Goal: Transaction & Acquisition: Purchase product/service

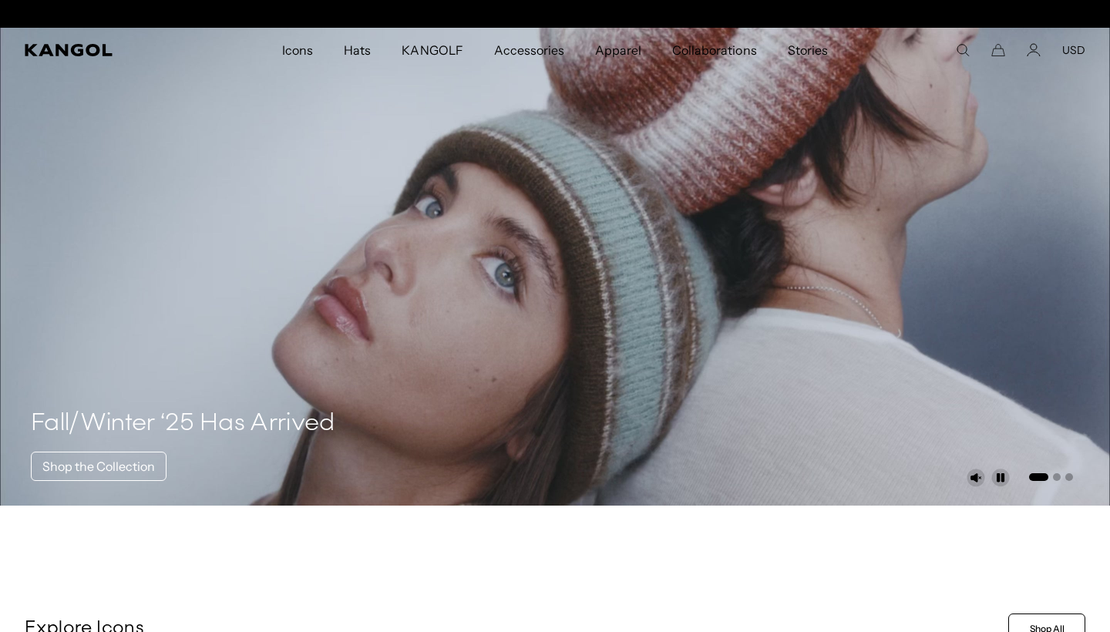
scroll to position [0, 317]
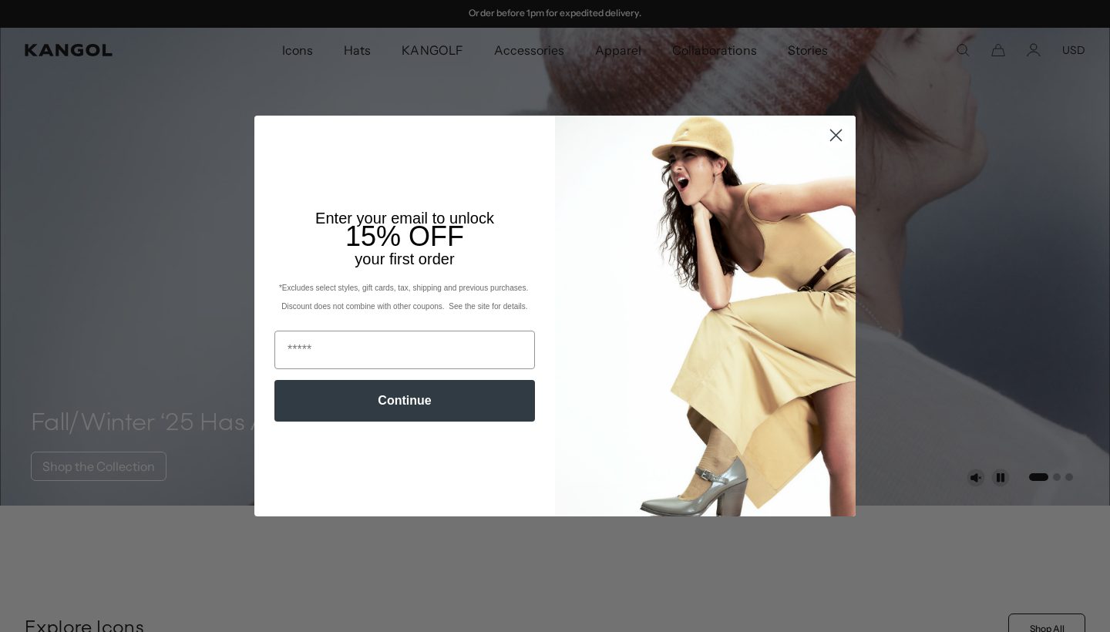
click at [838, 129] on circle "Close dialog" at bounding box center [835, 135] width 25 height 25
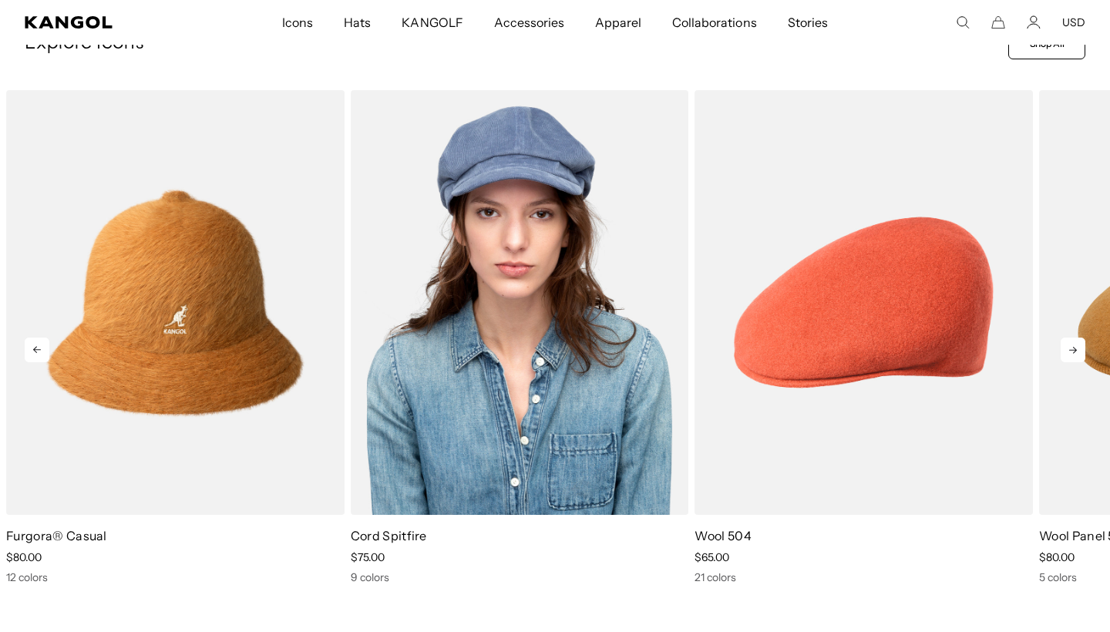
scroll to position [603, 0]
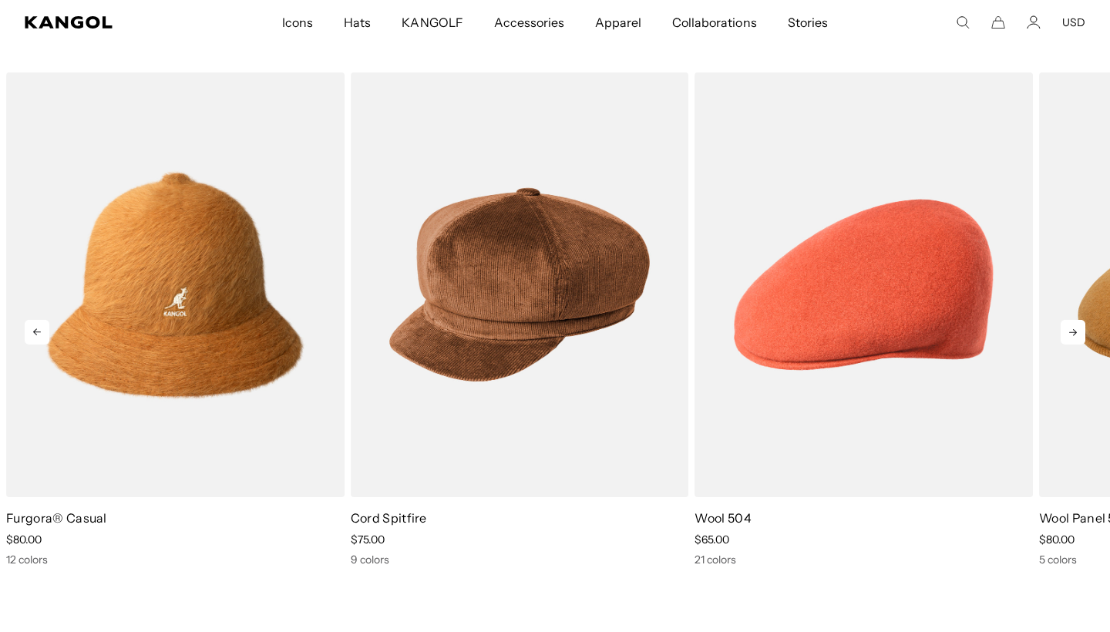
click at [1070, 331] on icon at bounding box center [1072, 332] width 25 height 25
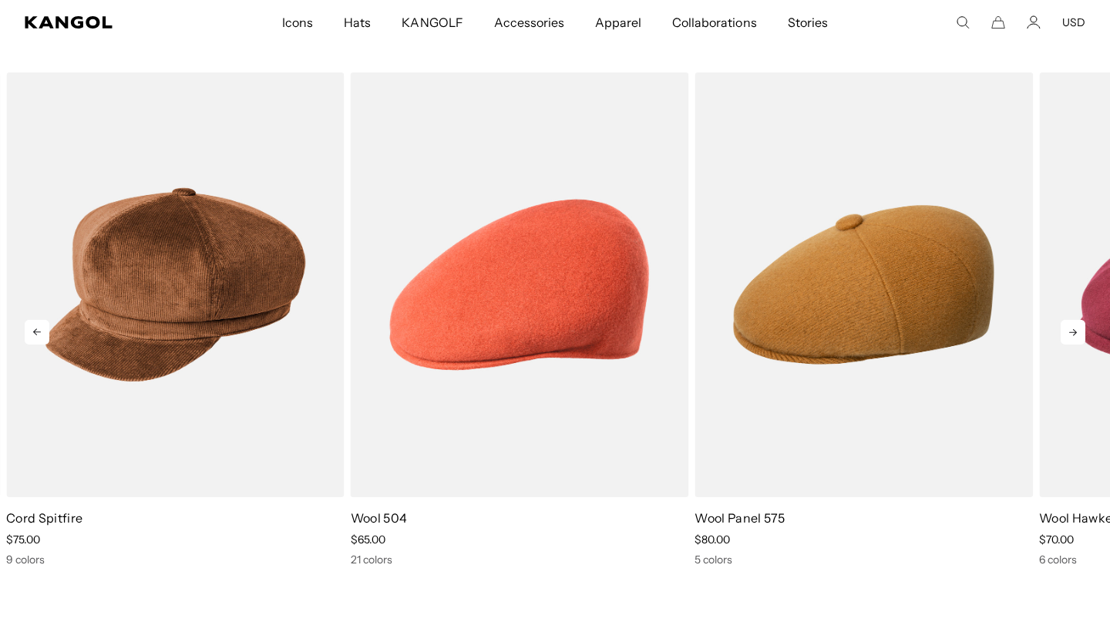
scroll to position [0, 317]
click at [1079, 326] on icon at bounding box center [1072, 332] width 25 height 25
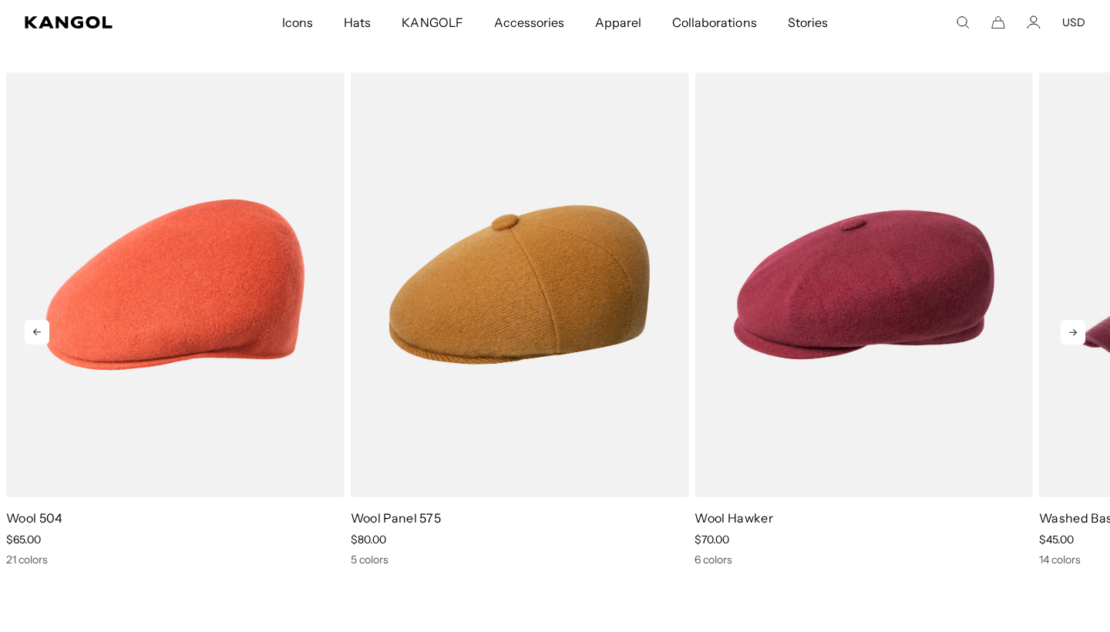
click at [1079, 326] on icon at bounding box center [1072, 332] width 25 height 25
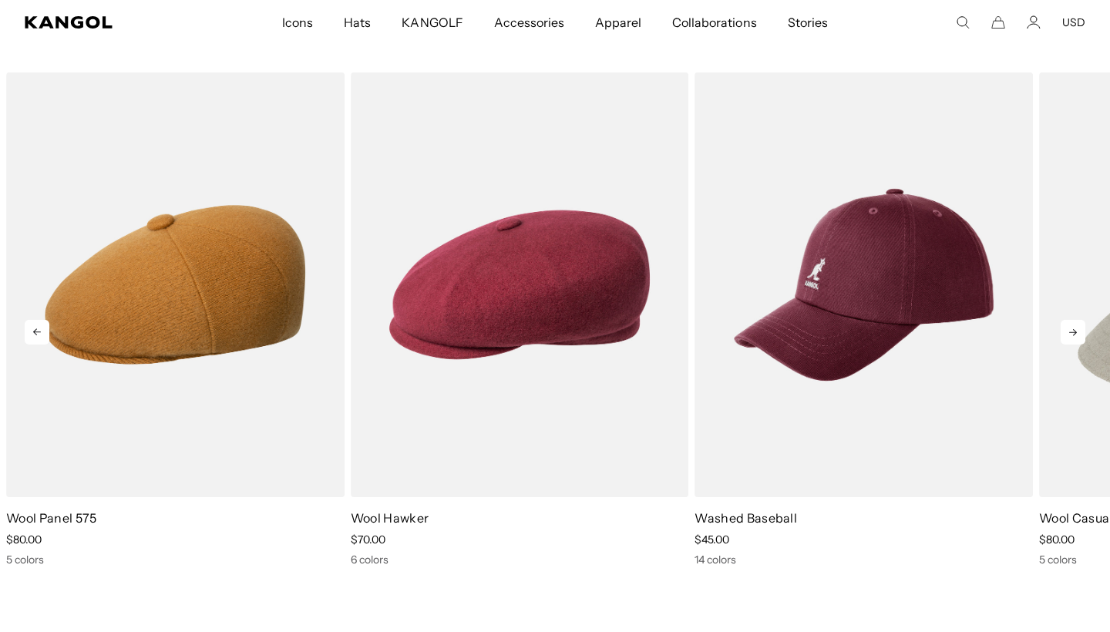
click at [1079, 326] on icon at bounding box center [1072, 332] width 25 height 25
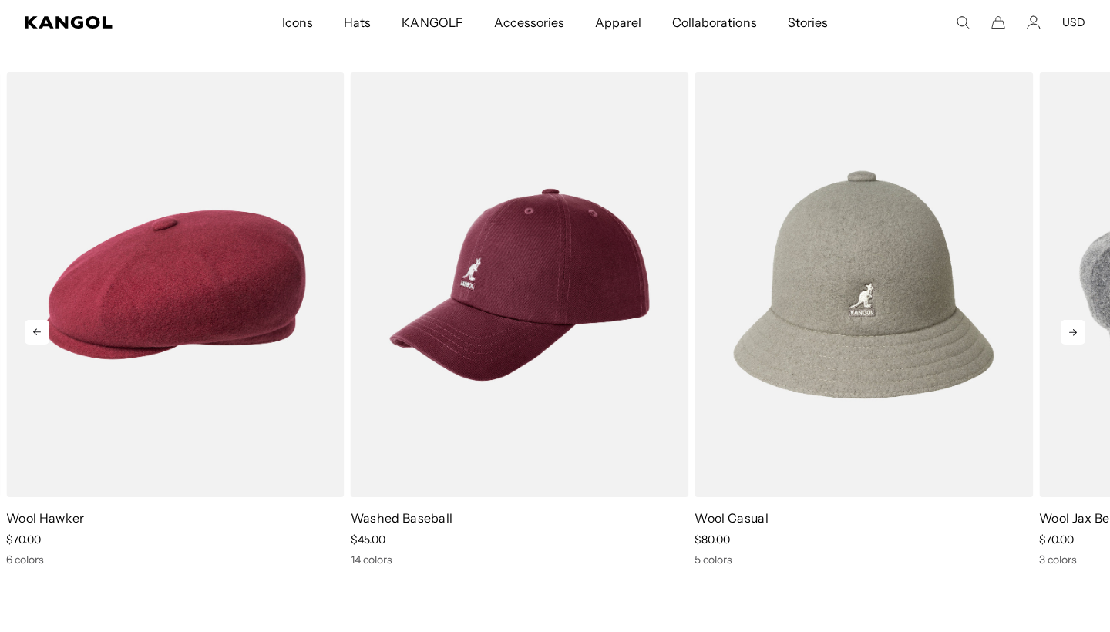
click at [1079, 326] on icon at bounding box center [1072, 332] width 25 height 25
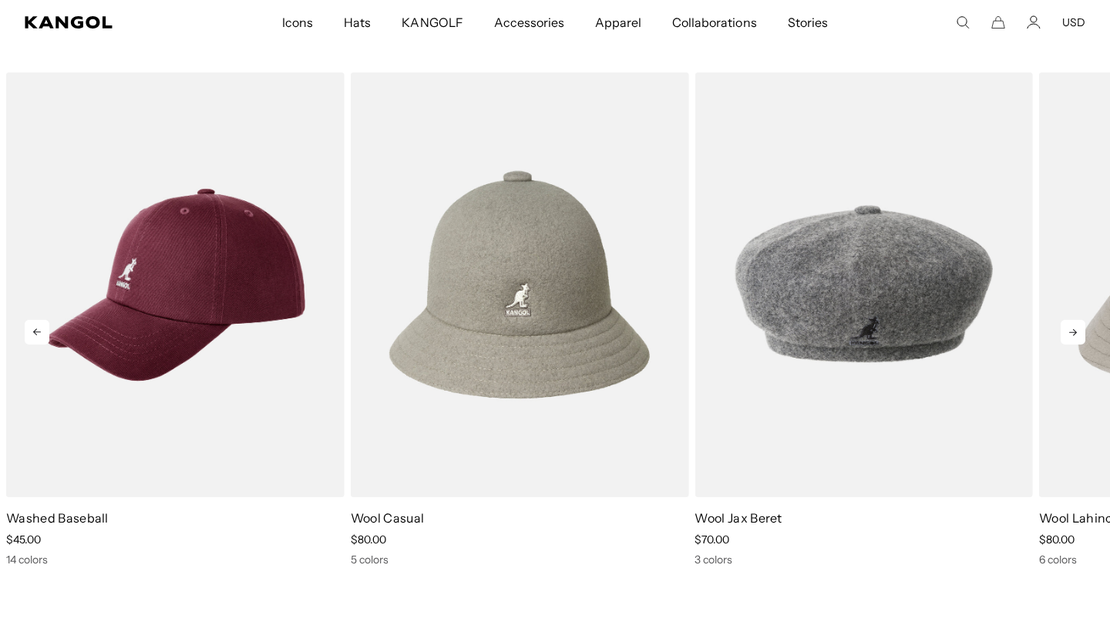
click at [1079, 326] on icon at bounding box center [1072, 332] width 25 height 25
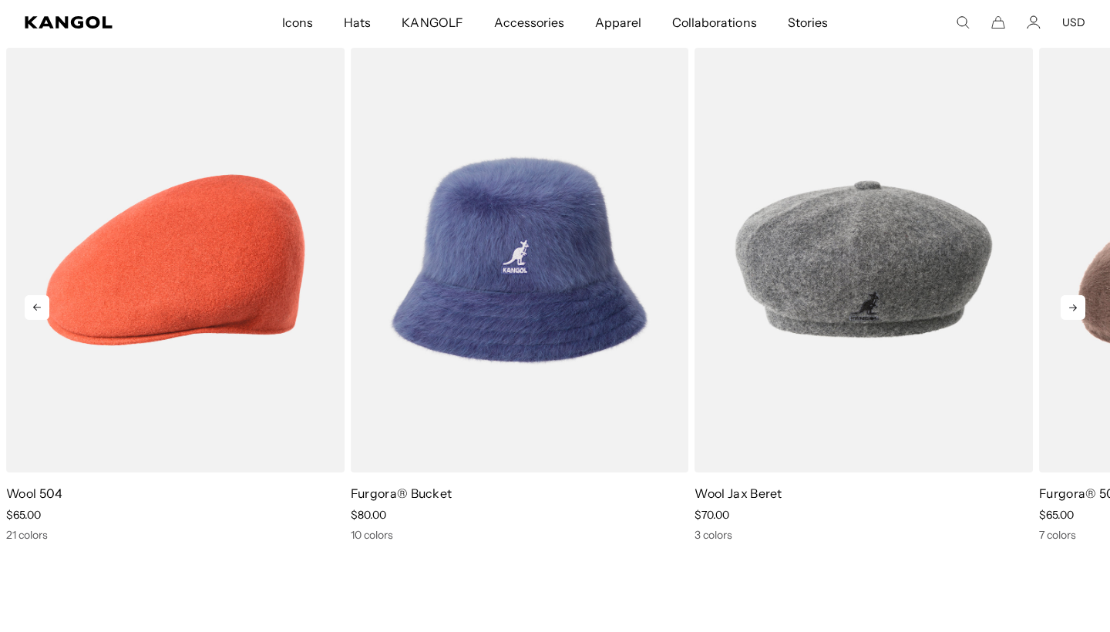
scroll to position [0, 0]
click at [1071, 319] on icon at bounding box center [1072, 307] width 25 height 25
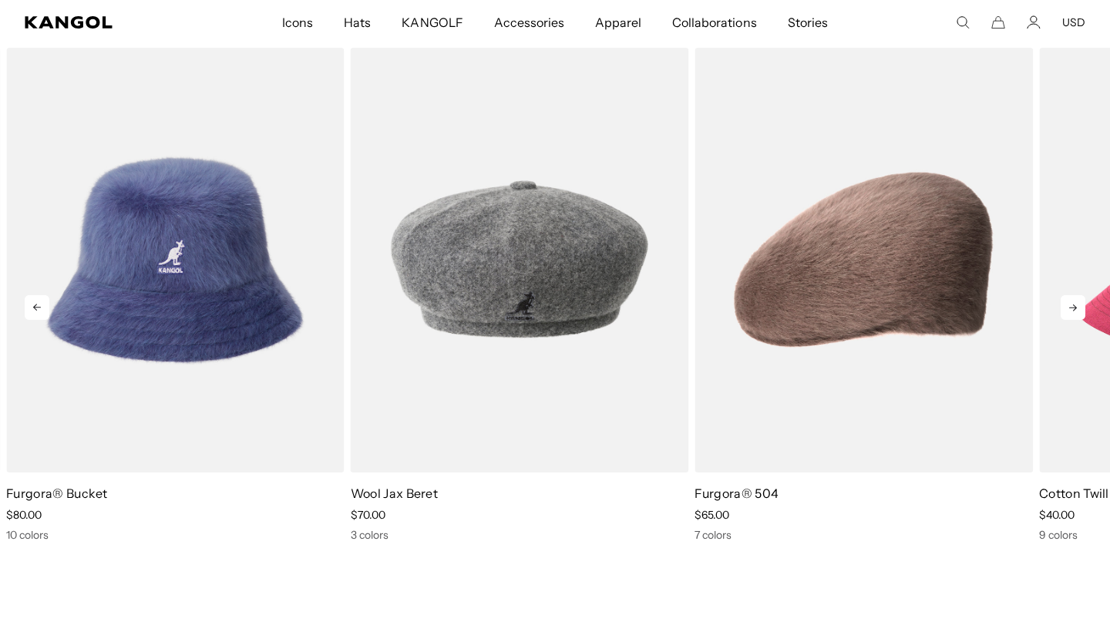
click at [1071, 319] on icon at bounding box center [1072, 307] width 25 height 25
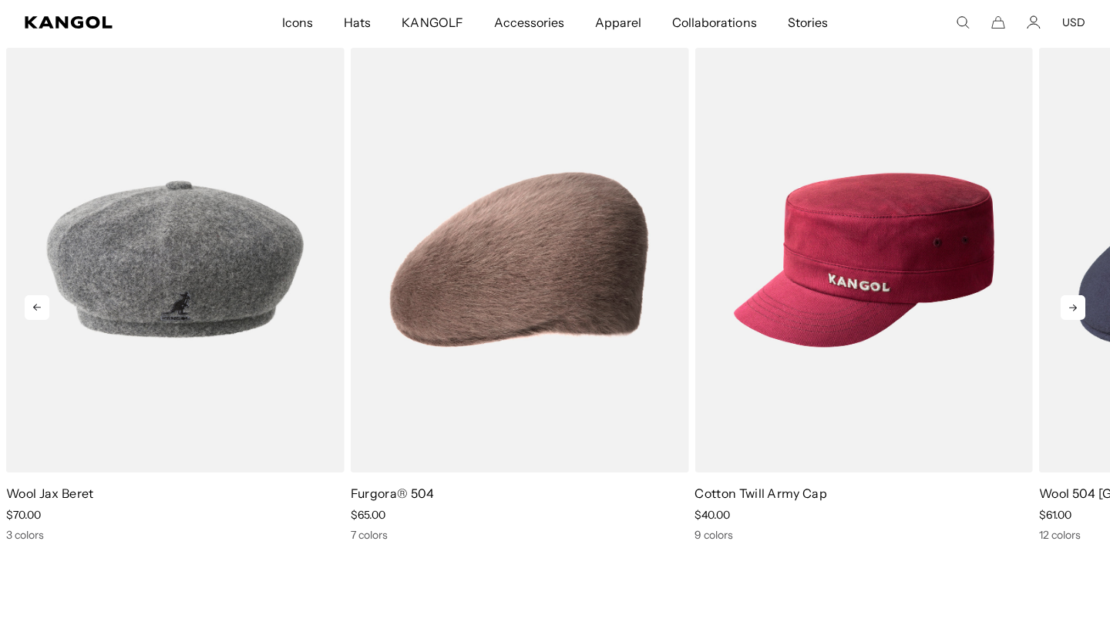
click at [1071, 319] on icon at bounding box center [1072, 307] width 25 height 25
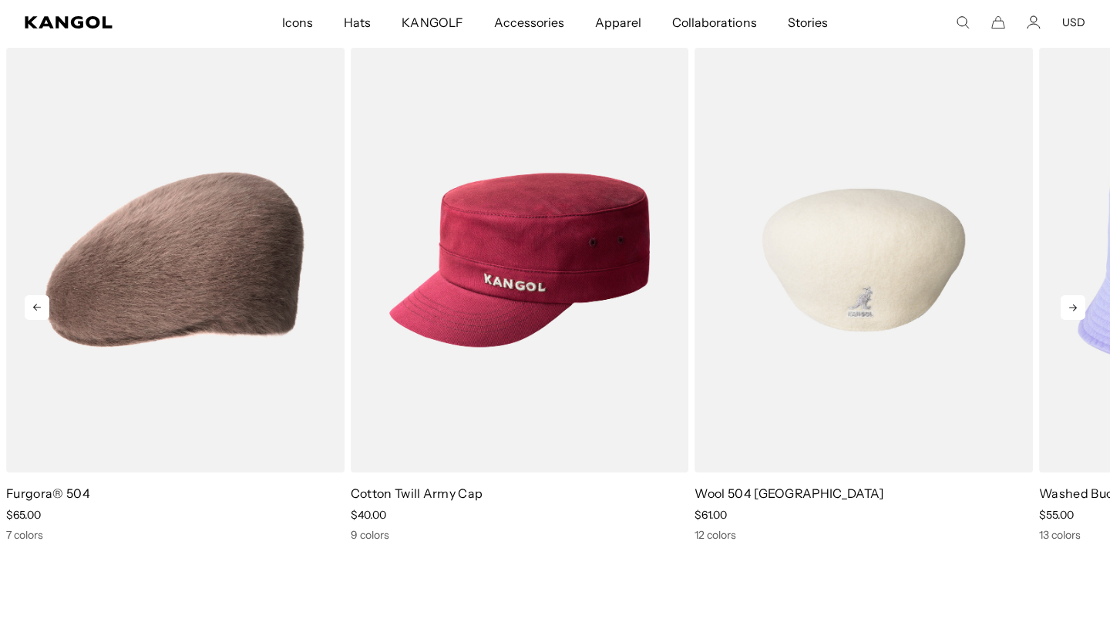
scroll to position [0, 317]
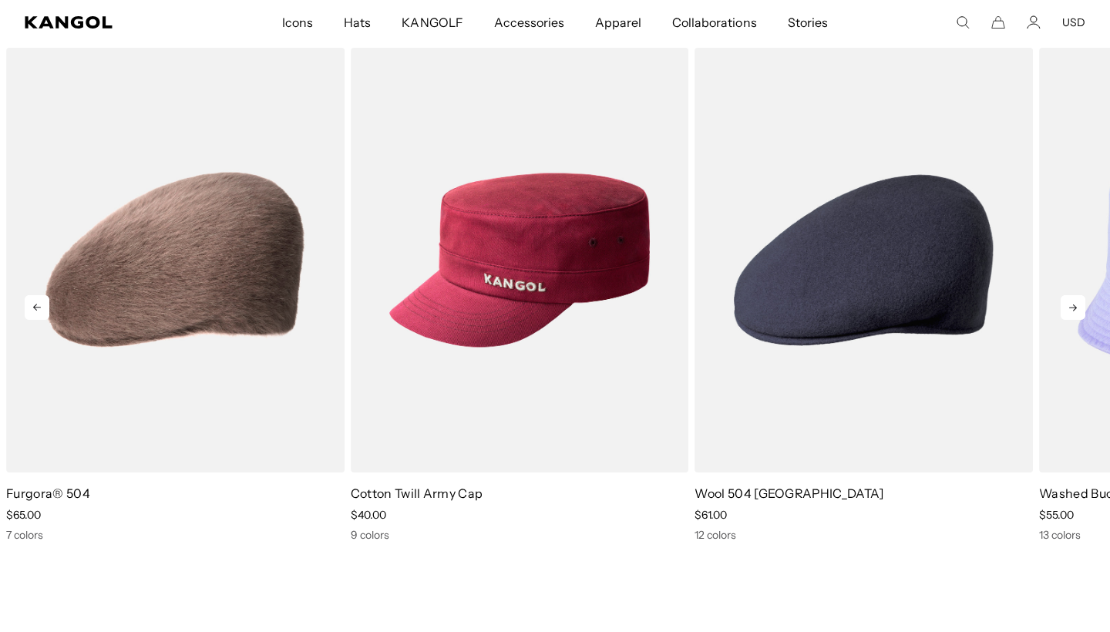
click at [1075, 310] on icon at bounding box center [1073, 307] width 8 height 7
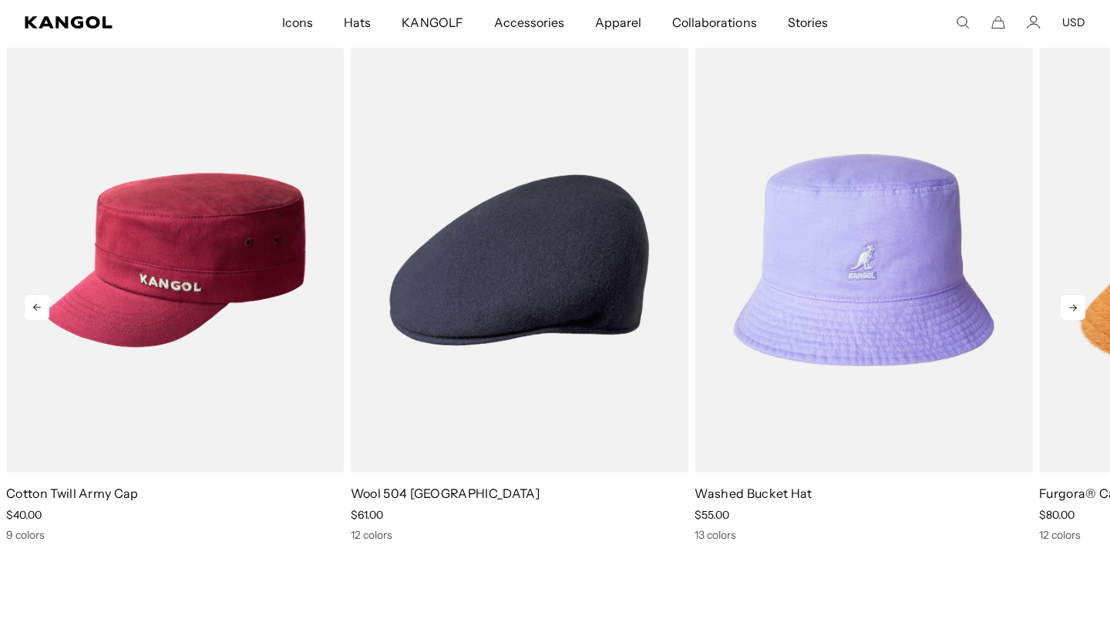
click at [1075, 310] on icon at bounding box center [1073, 307] width 8 height 7
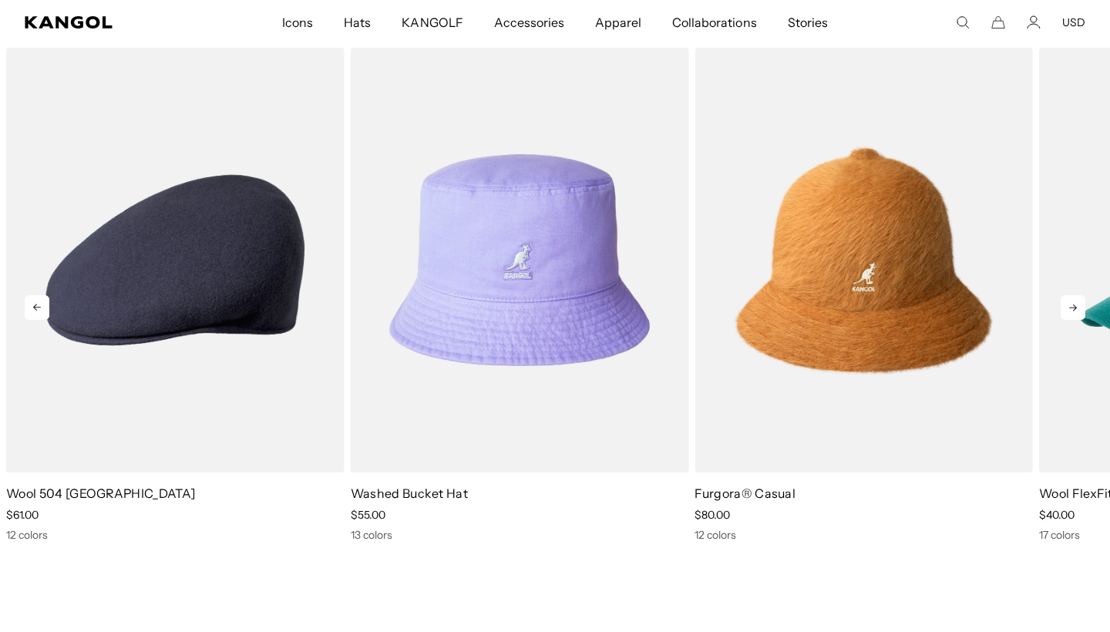
click at [1075, 310] on icon at bounding box center [1073, 307] width 8 height 7
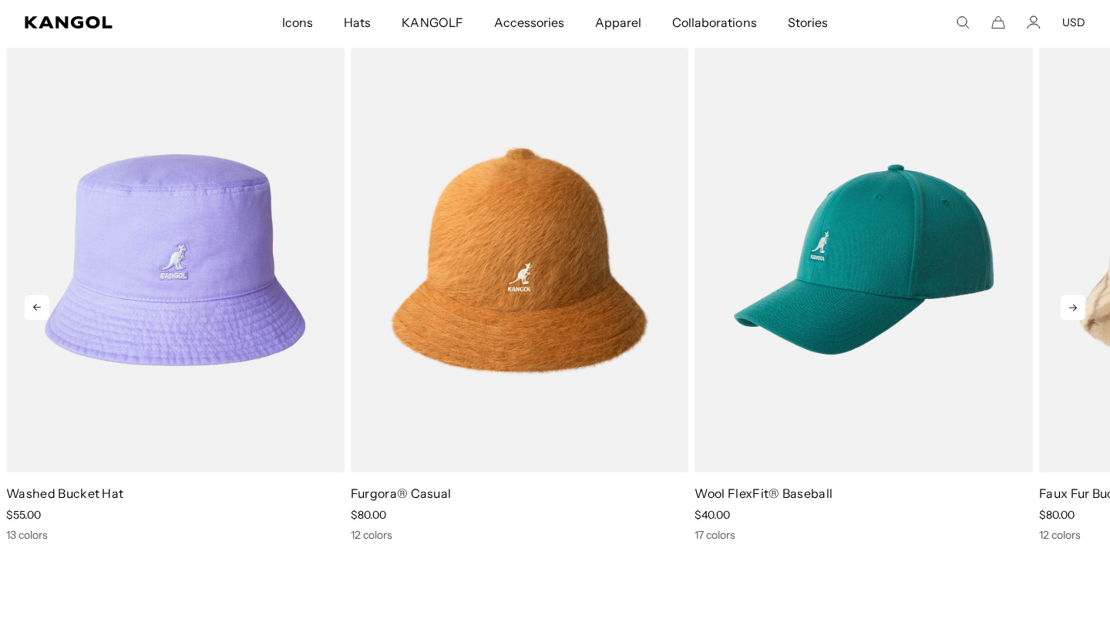
click at [1075, 310] on icon at bounding box center [1073, 307] width 8 height 7
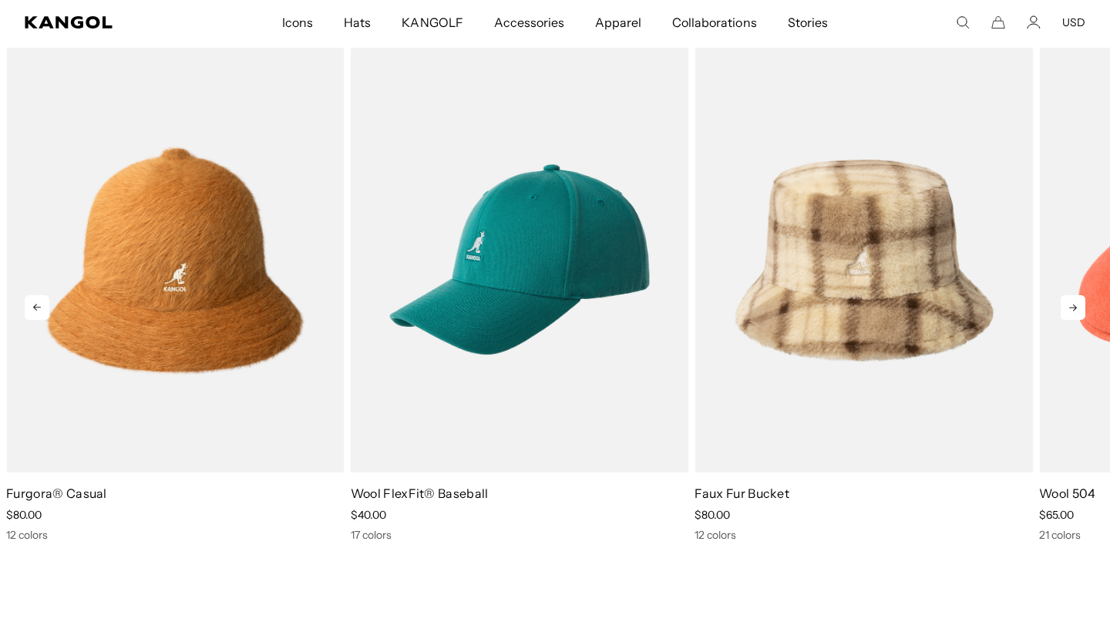
click at [1075, 310] on icon at bounding box center [1073, 307] width 8 height 7
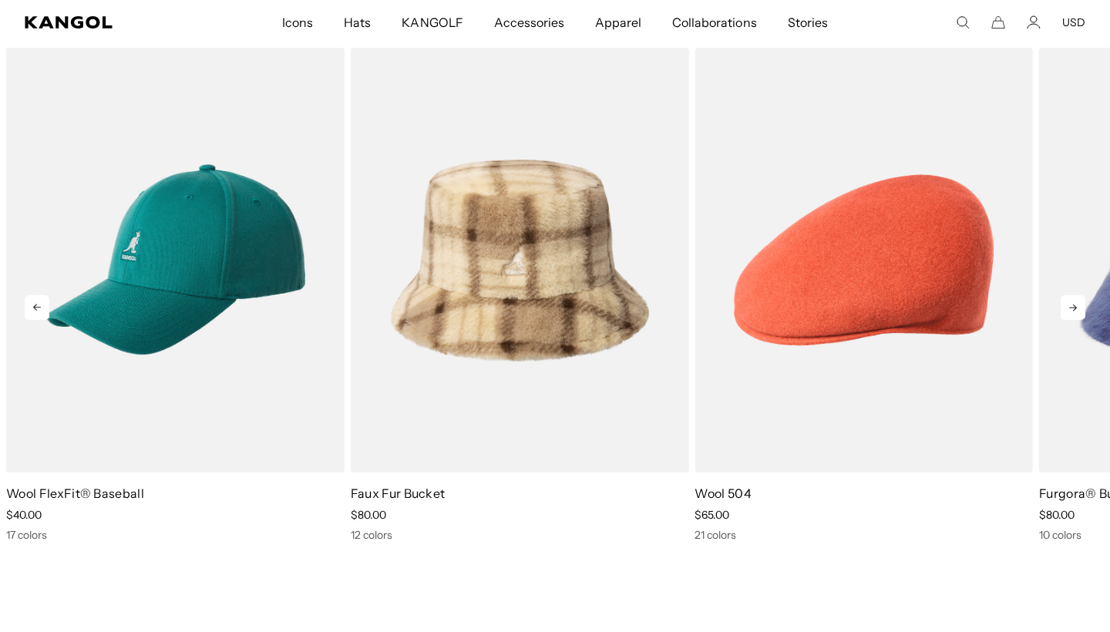
scroll to position [0, 0]
click at [1075, 310] on icon at bounding box center [1073, 307] width 8 height 7
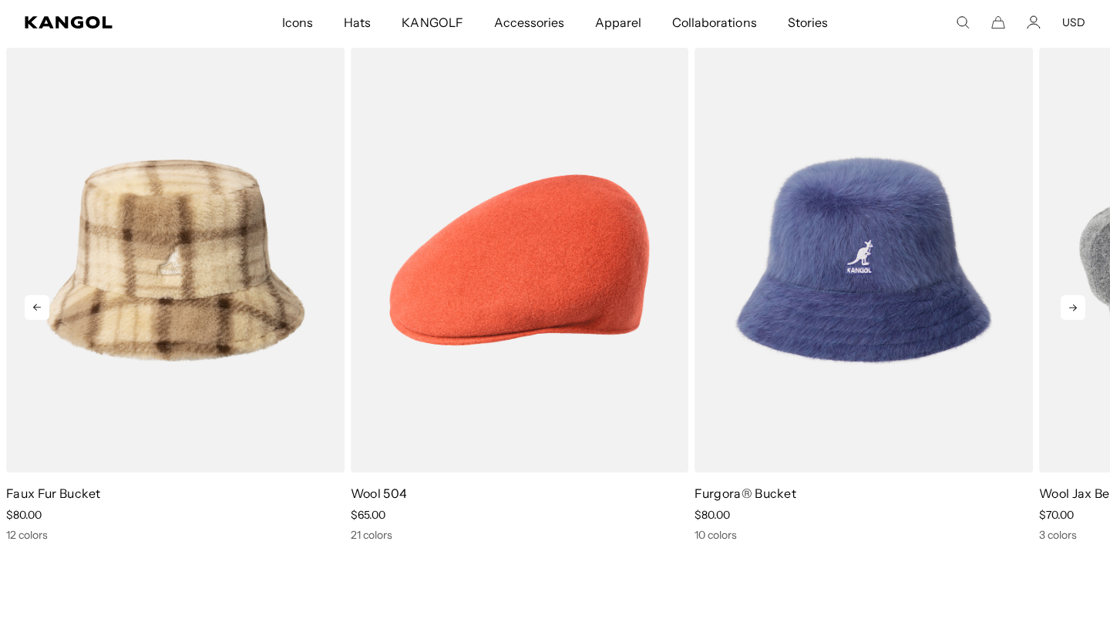
click at [1075, 310] on icon at bounding box center [1073, 307] width 8 height 7
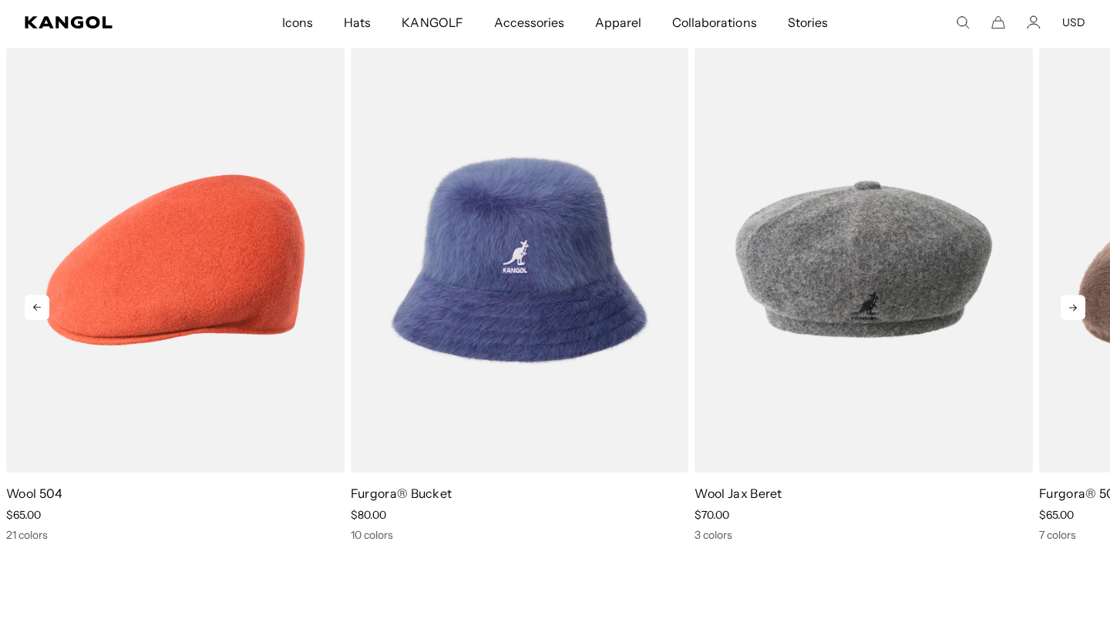
click at [1075, 310] on icon at bounding box center [1073, 307] width 8 height 7
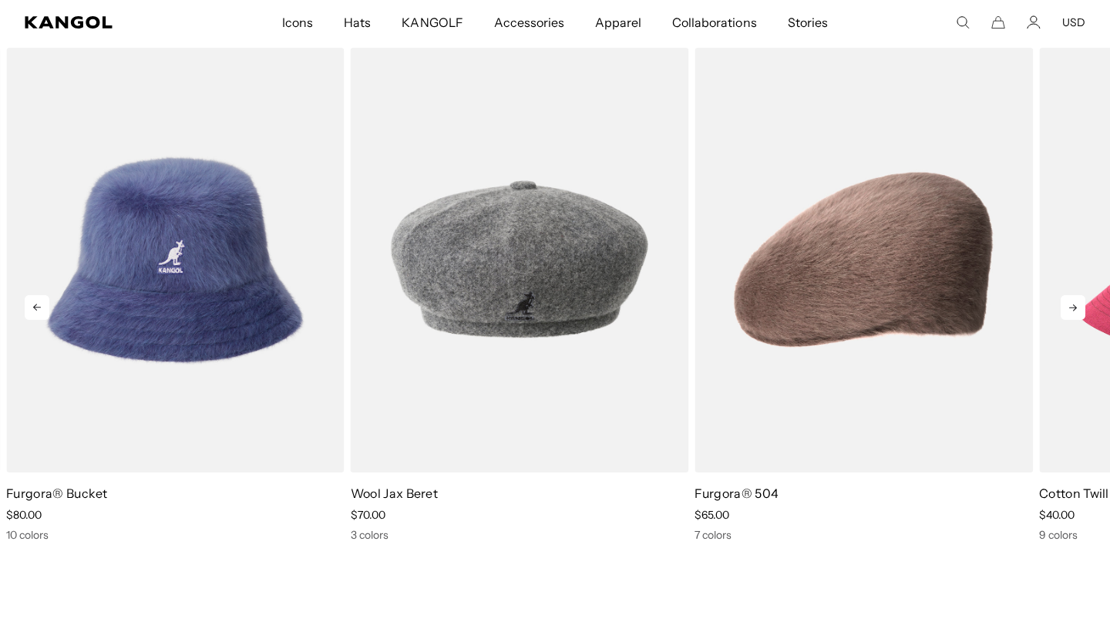
click at [1075, 310] on icon at bounding box center [1073, 307] width 8 height 7
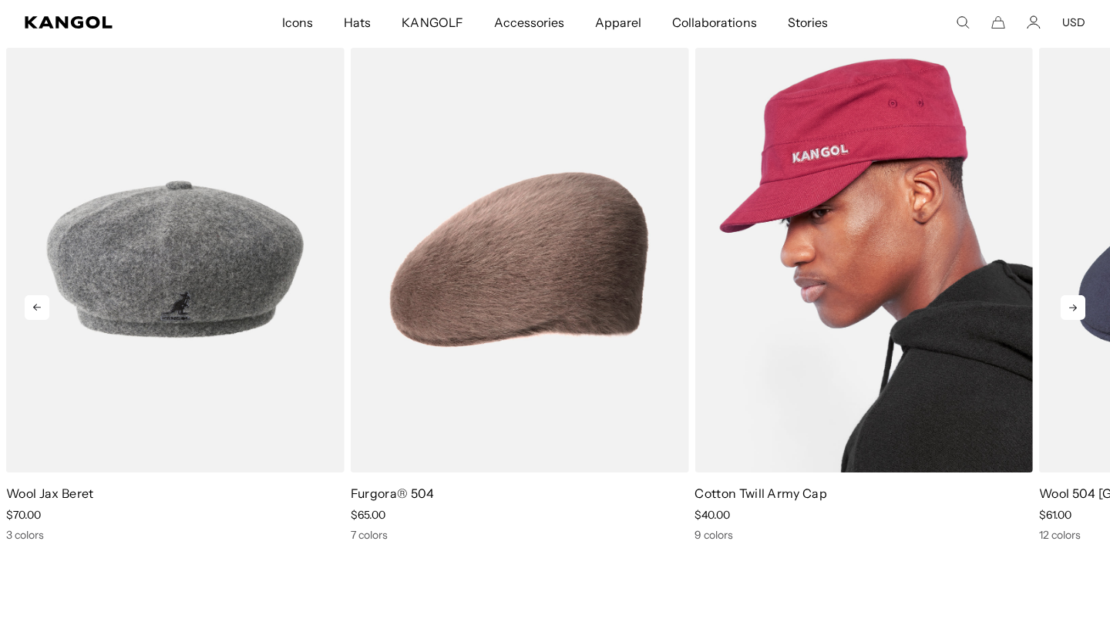
scroll to position [0, 317]
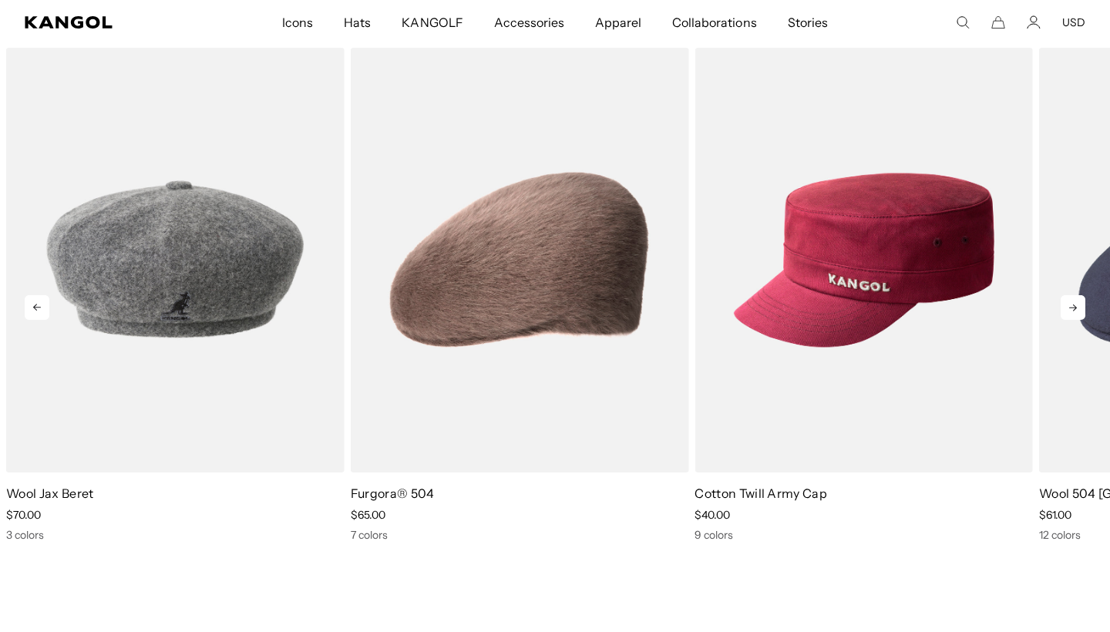
click at [1074, 302] on icon at bounding box center [1072, 307] width 25 height 25
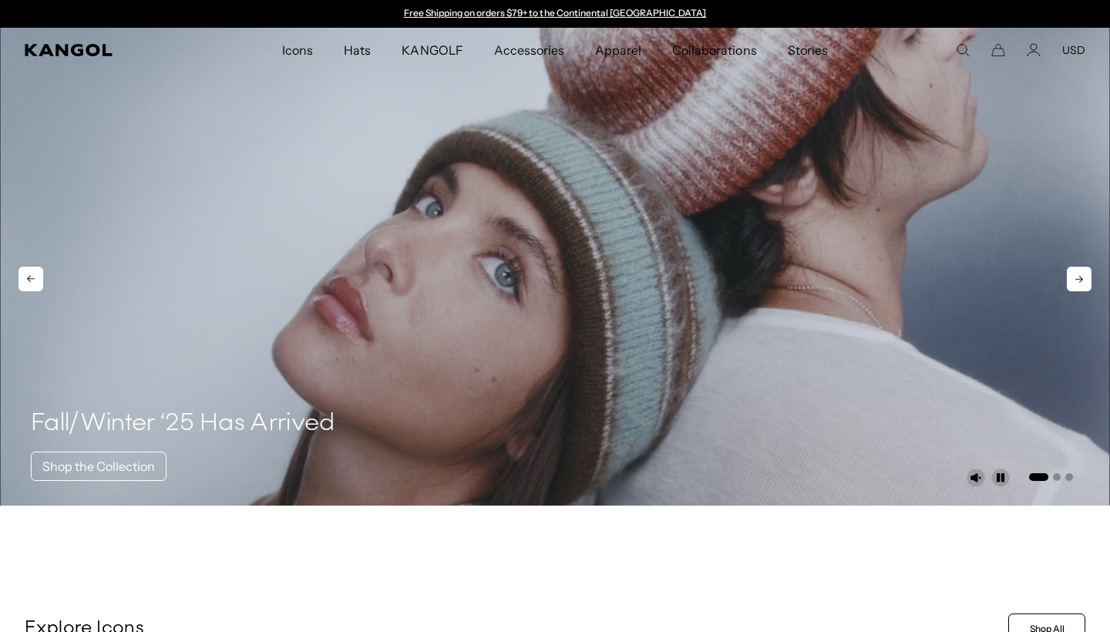
scroll to position [0, 0]
click at [442, 134] on video "1 of 3" at bounding box center [555, 267] width 1110 height 478
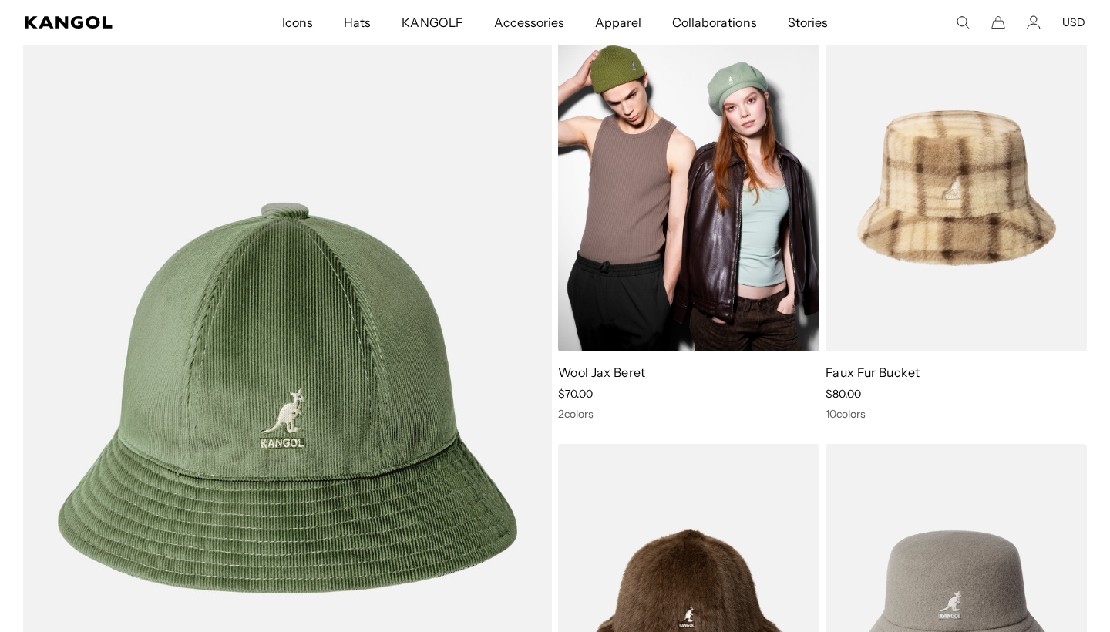
click at [734, 208] on img at bounding box center [688, 188] width 261 height 328
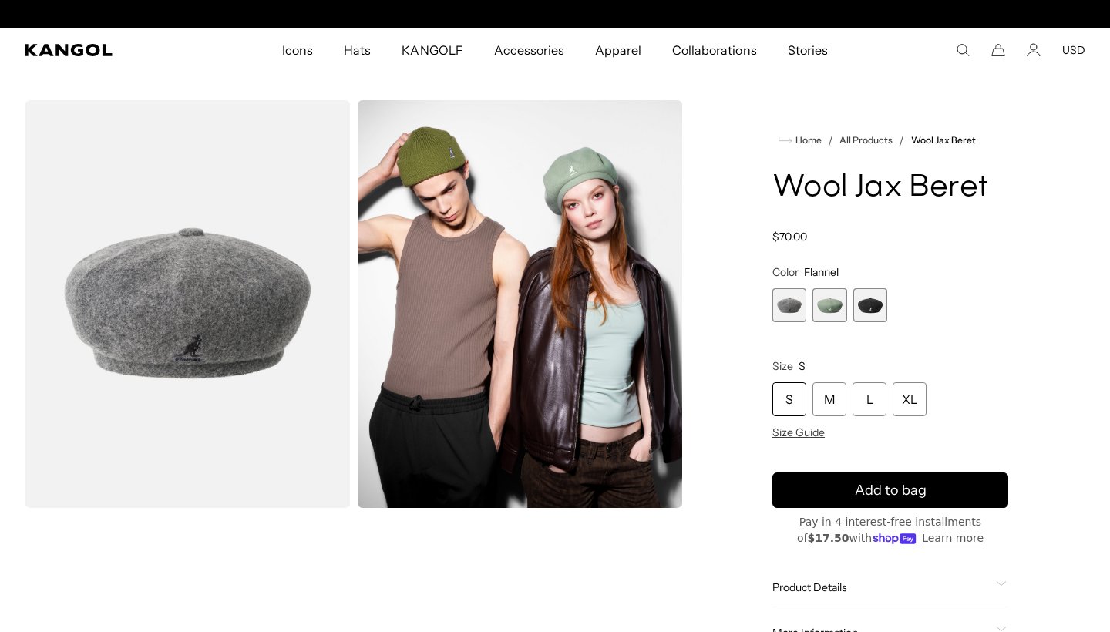
scroll to position [0, 317]
click at [828, 313] on span "2 of 3" at bounding box center [829, 305] width 34 height 34
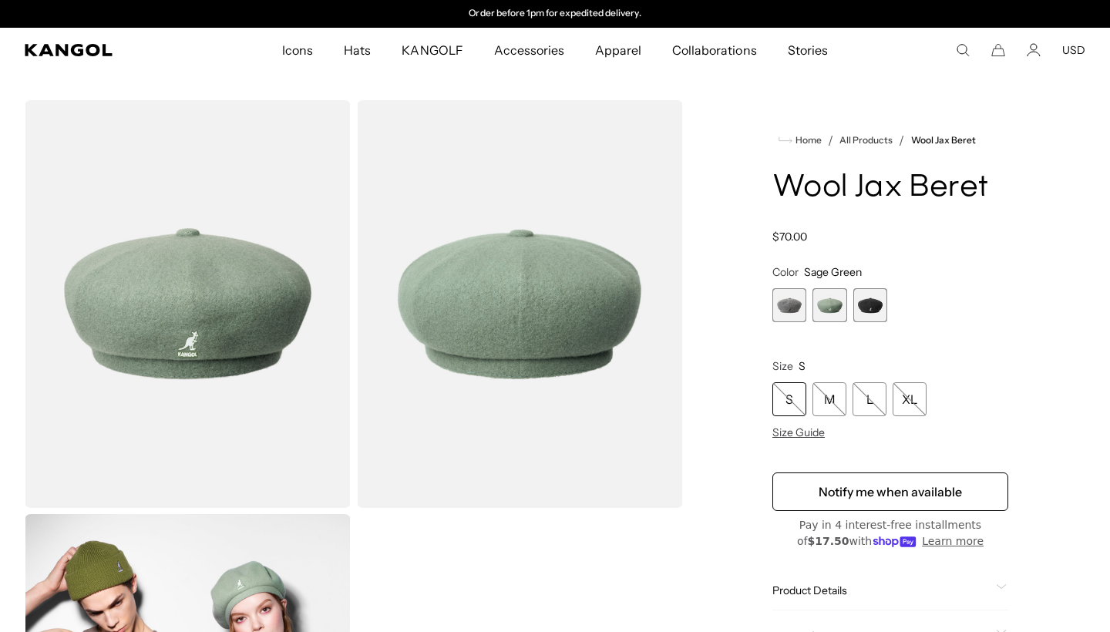
click at [868, 310] on span "3 of 3" at bounding box center [870, 305] width 34 height 34
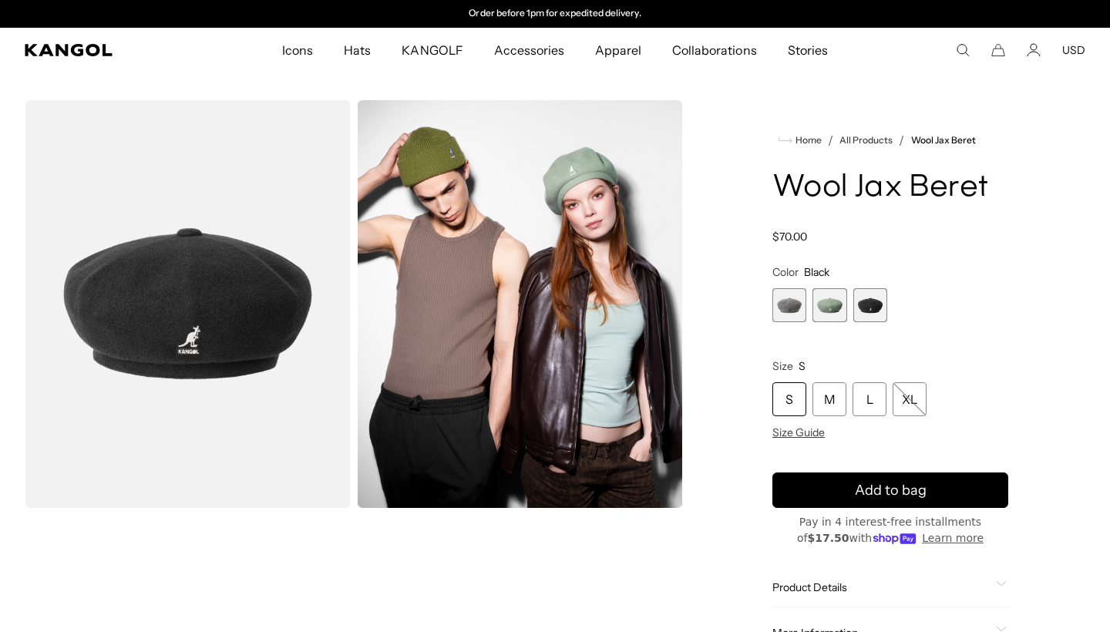
click at [794, 304] on span "1 of 3" at bounding box center [789, 305] width 34 height 34
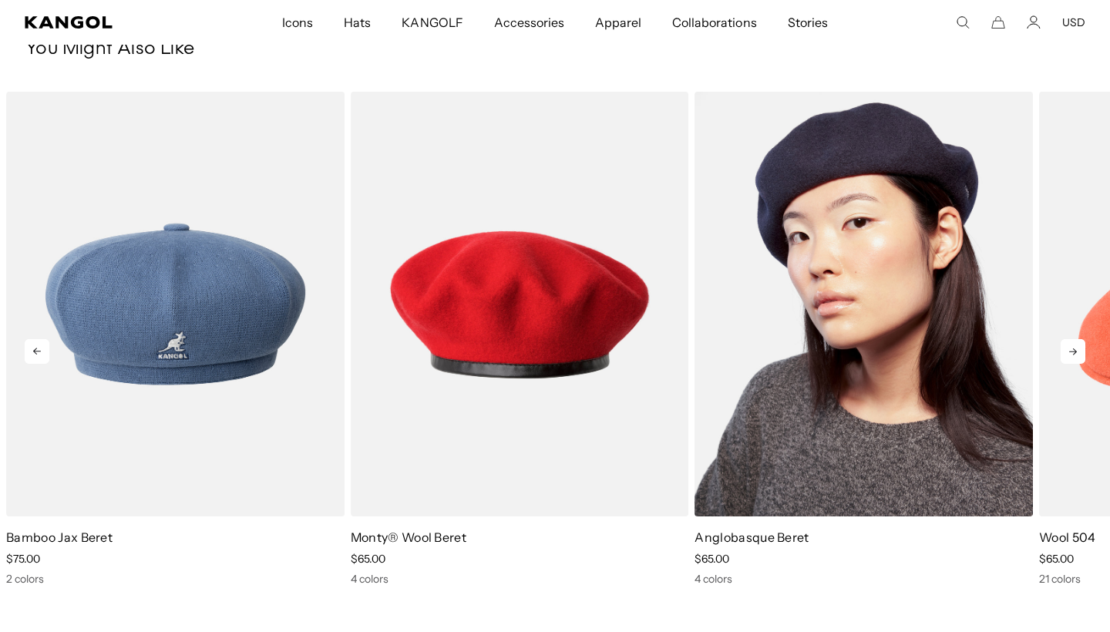
scroll to position [839, 0]
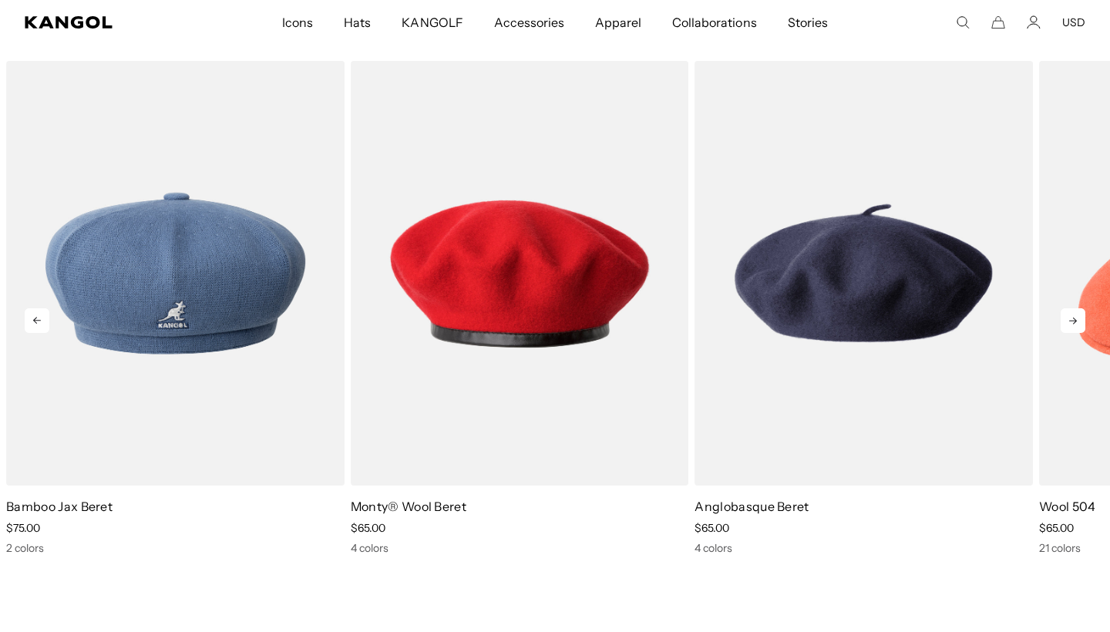
click at [1071, 319] on icon at bounding box center [1072, 320] width 25 height 25
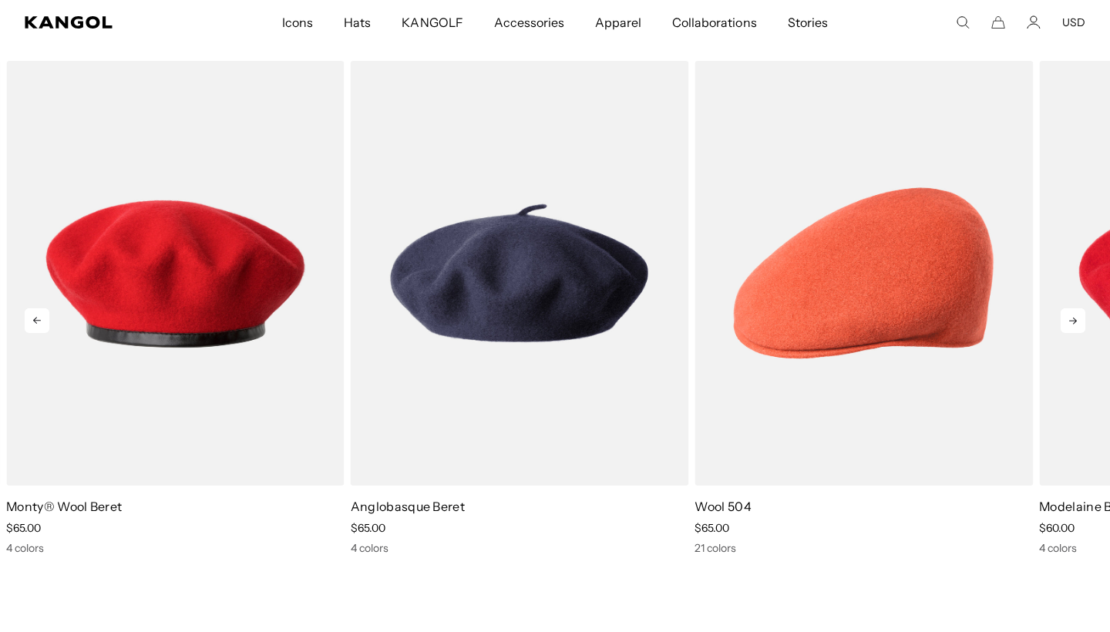
scroll to position [0, 317]
click at [1071, 319] on icon at bounding box center [1072, 320] width 25 height 25
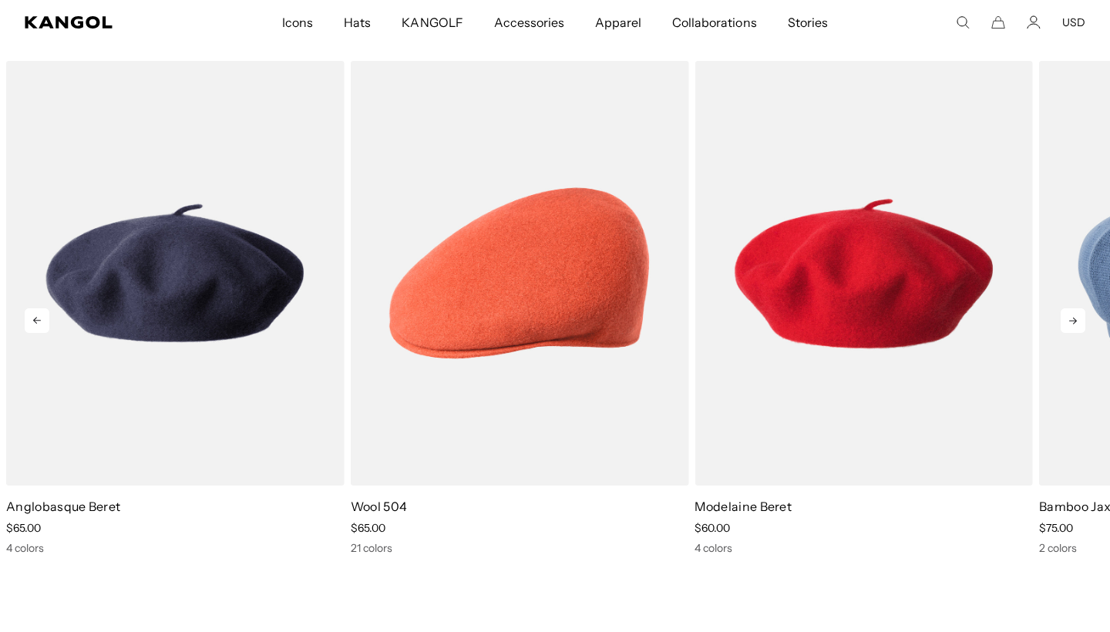
click at [1071, 319] on icon at bounding box center [1072, 320] width 25 height 25
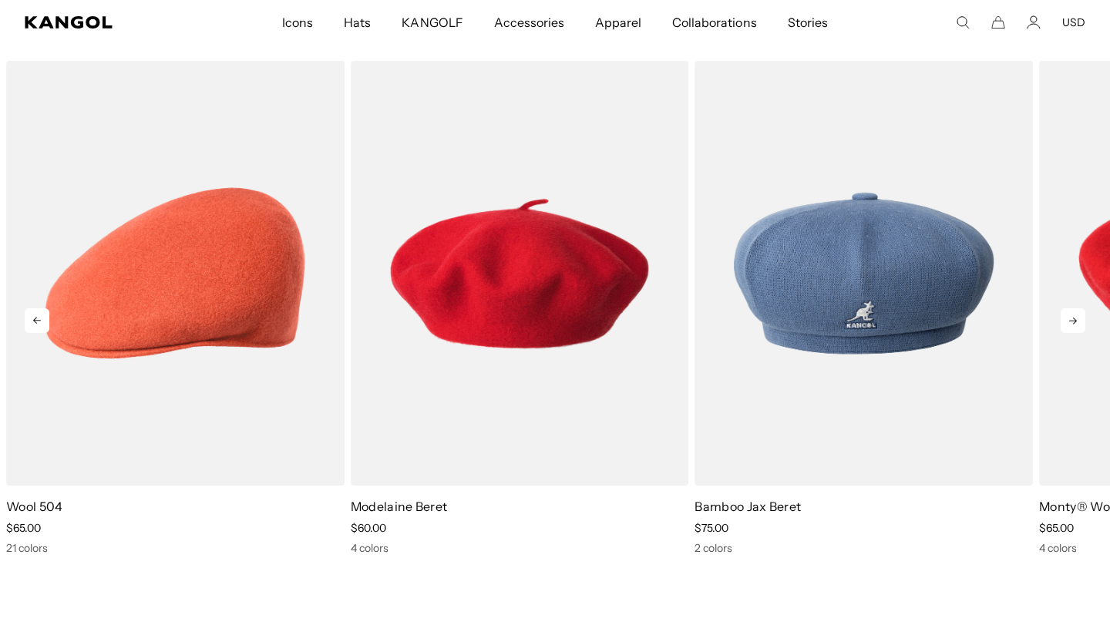
click at [1071, 319] on icon at bounding box center [1072, 320] width 25 height 25
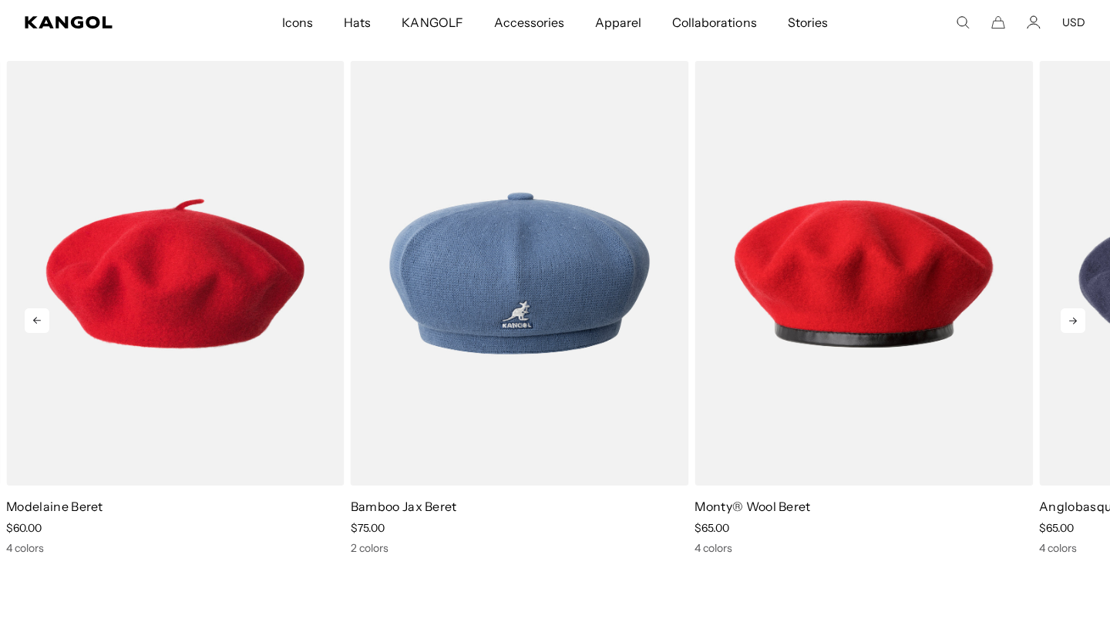
click at [1071, 319] on icon at bounding box center [1072, 320] width 25 height 25
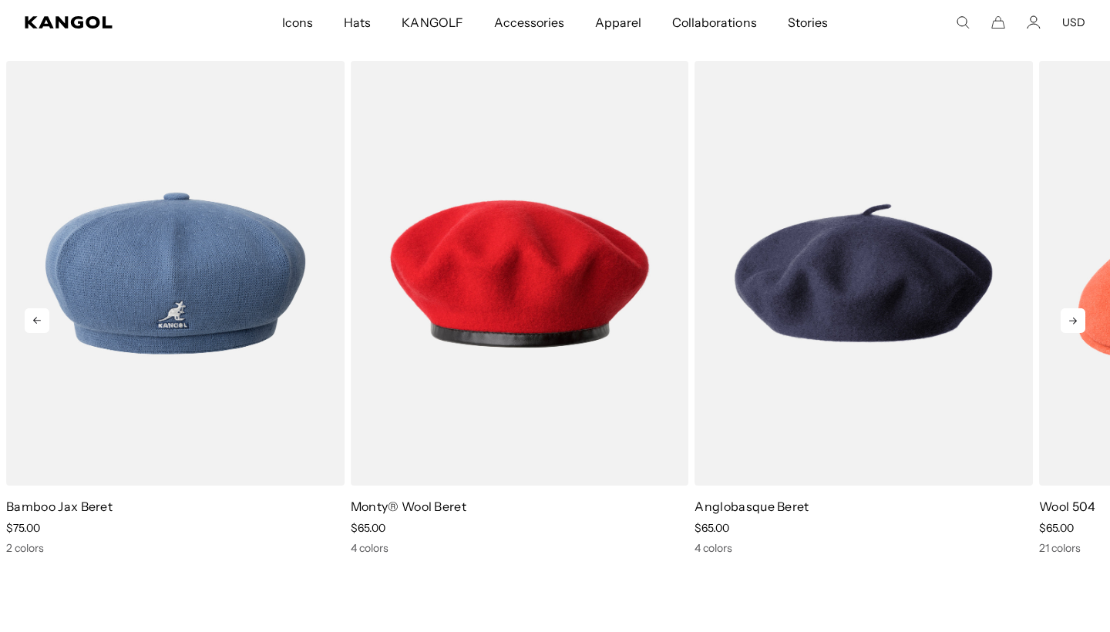
scroll to position [0, 0]
click at [1071, 319] on icon at bounding box center [1072, 320] width 25 height 25
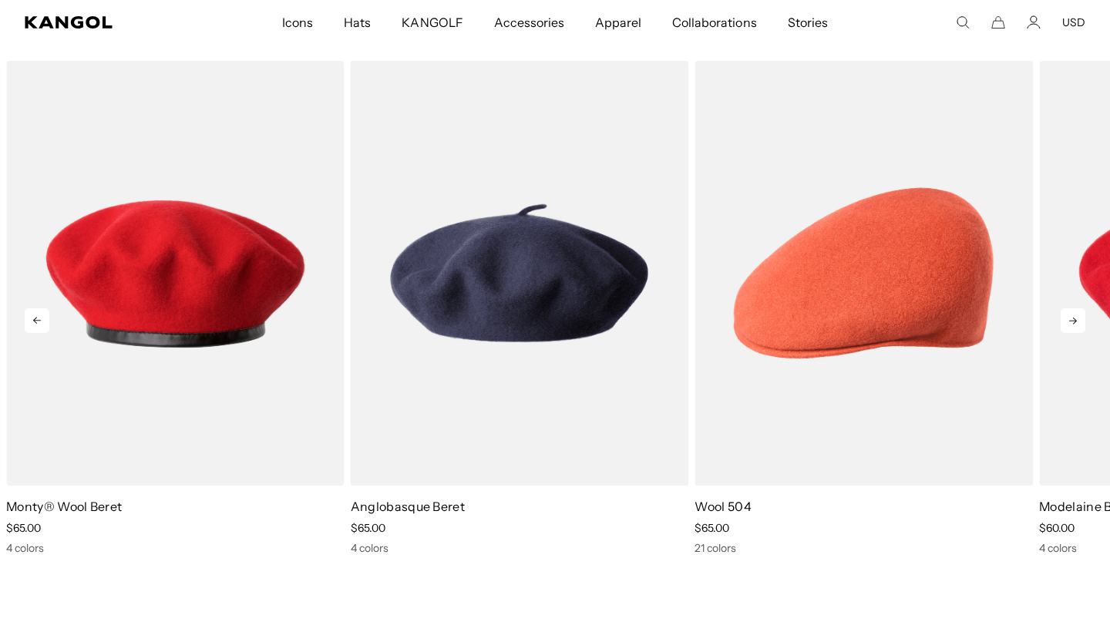
click at [1071, 319] on icon at bounding box center [1072, 320] width 25 height 25
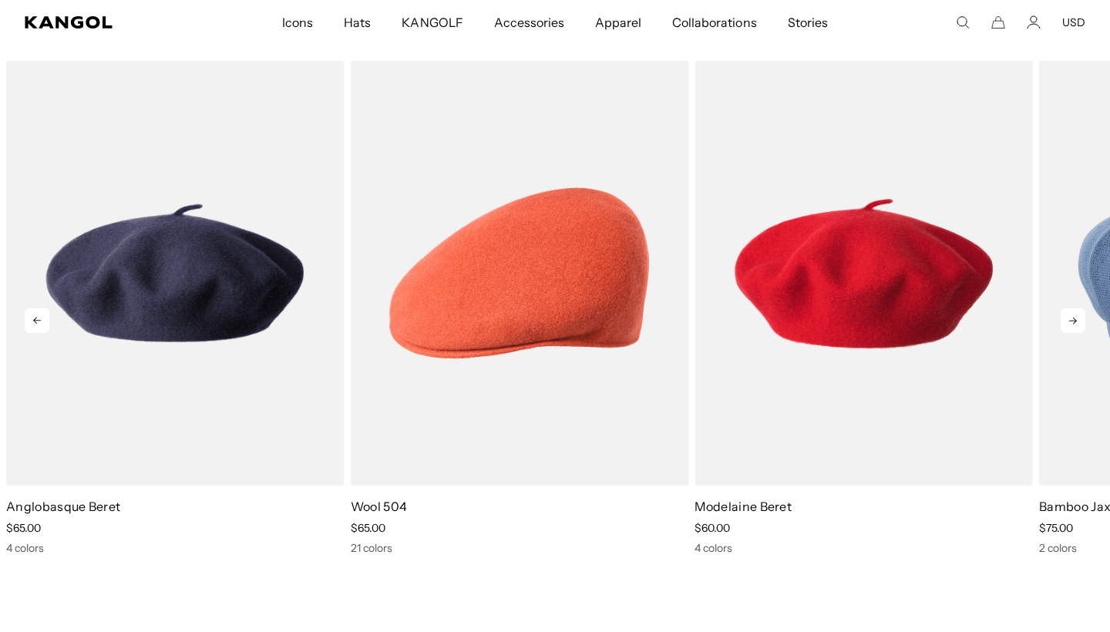
click at [1071, 319] on icon at bounding box center [1072, 320] width 25 height 25
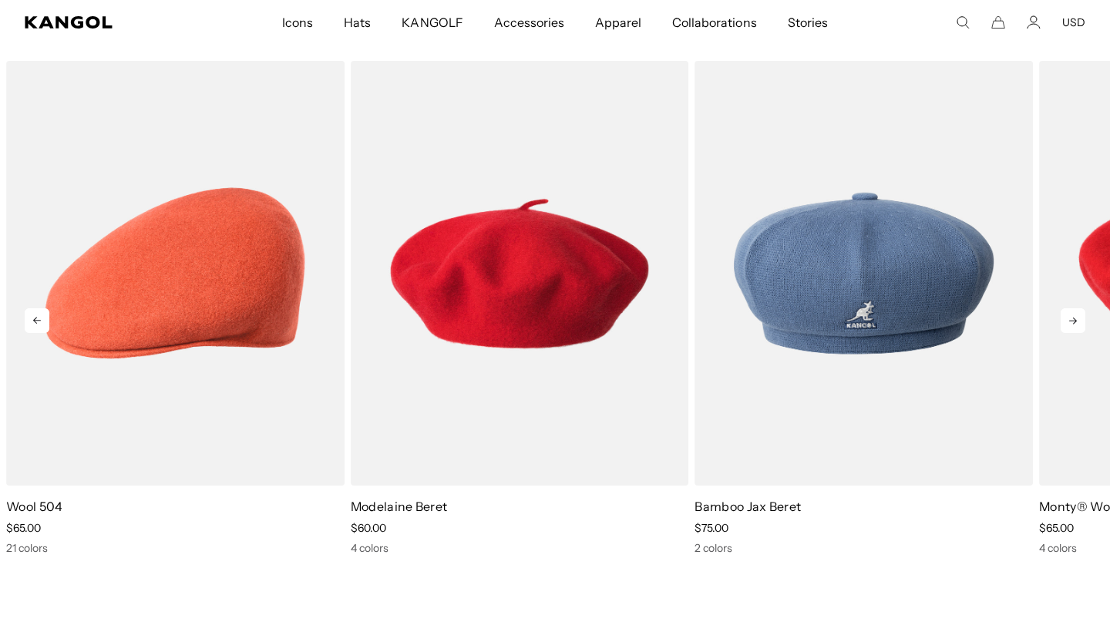
click at [1071, 319] on icon at bounding box center [1072, 320] width 25 height 25
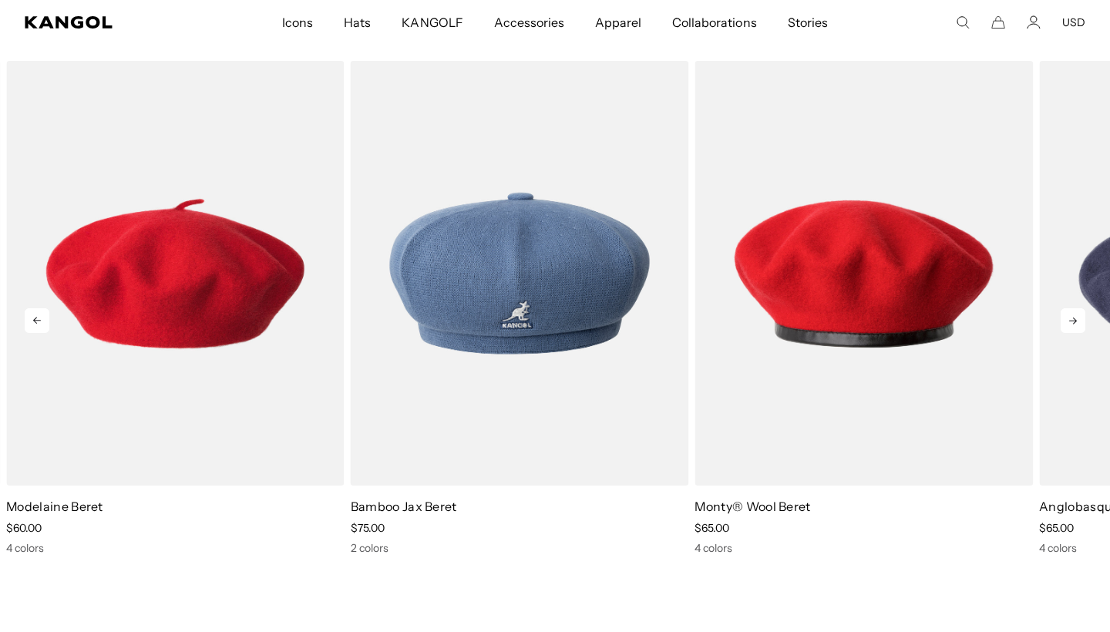
click at [1071, 319] on icon at bounding box center [1072, 320] width 25 height 25
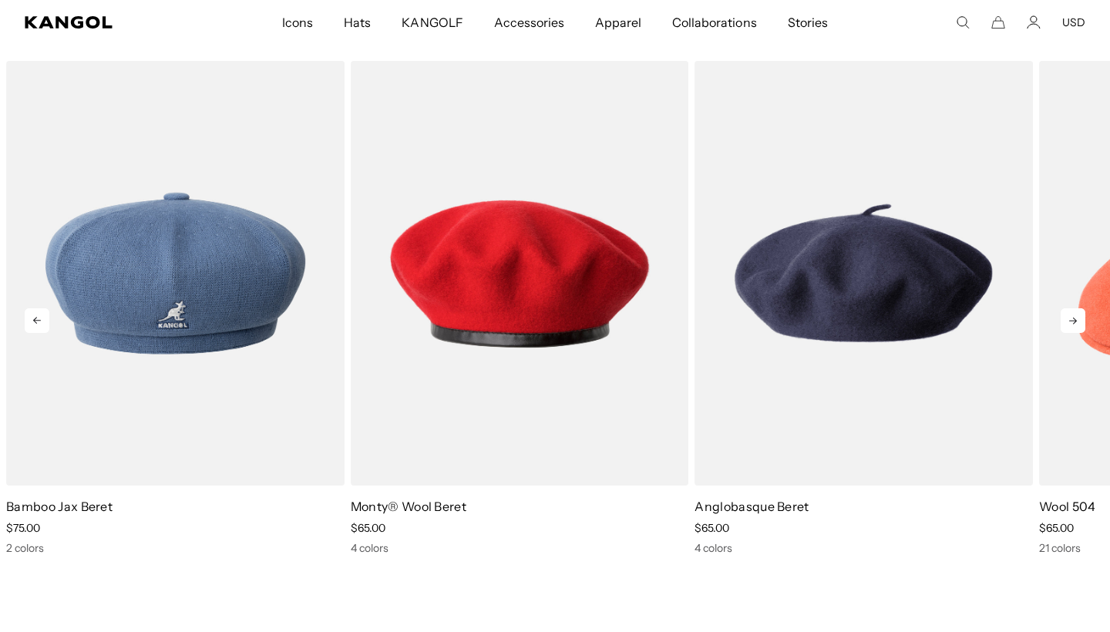
click at [1072, 319] on icon at bounding box center [1072, 320] width 25 height 25
